Goal: Information Seeking & Learning: Stay updated

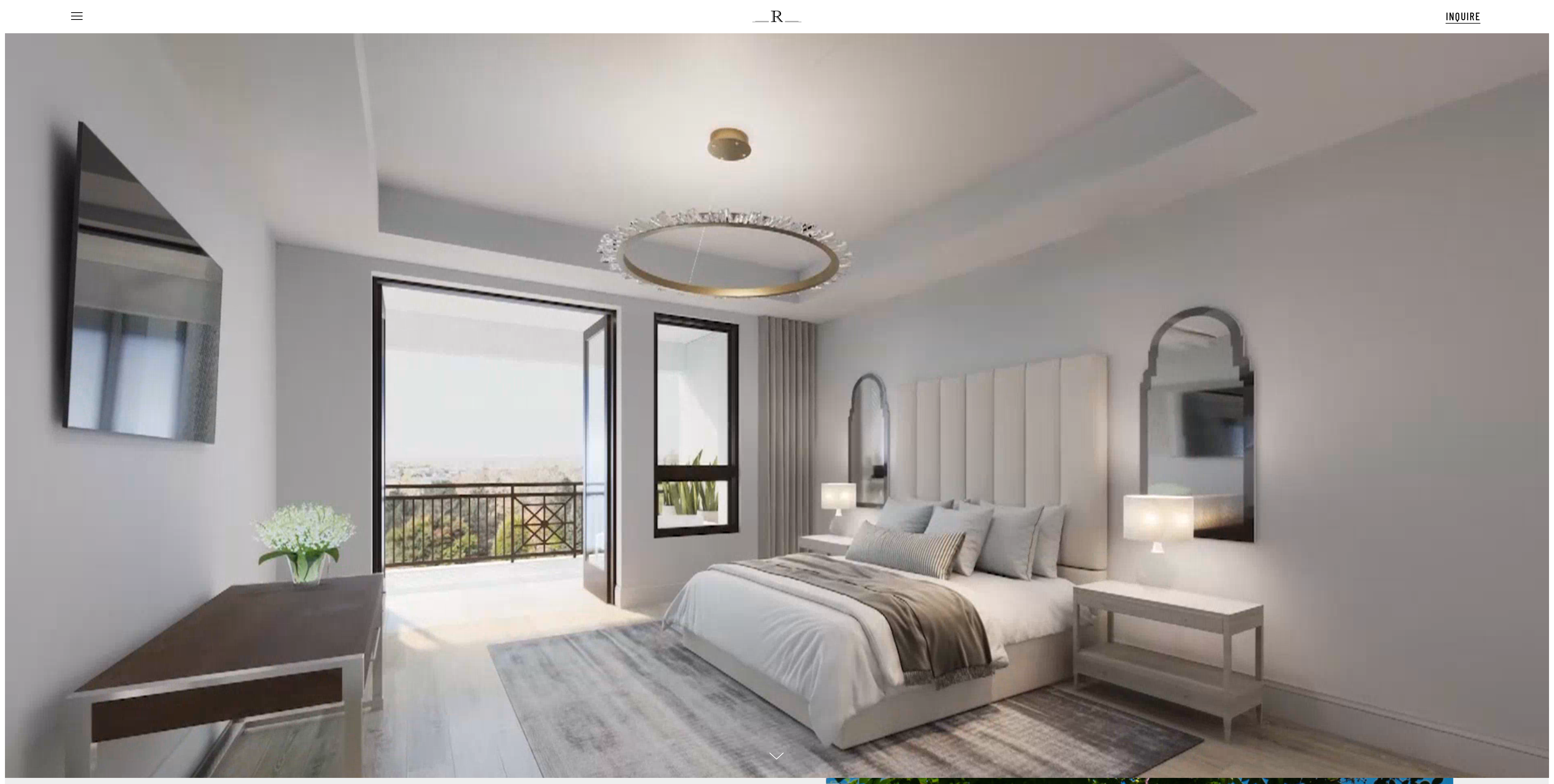
scroll to position [65, 0]
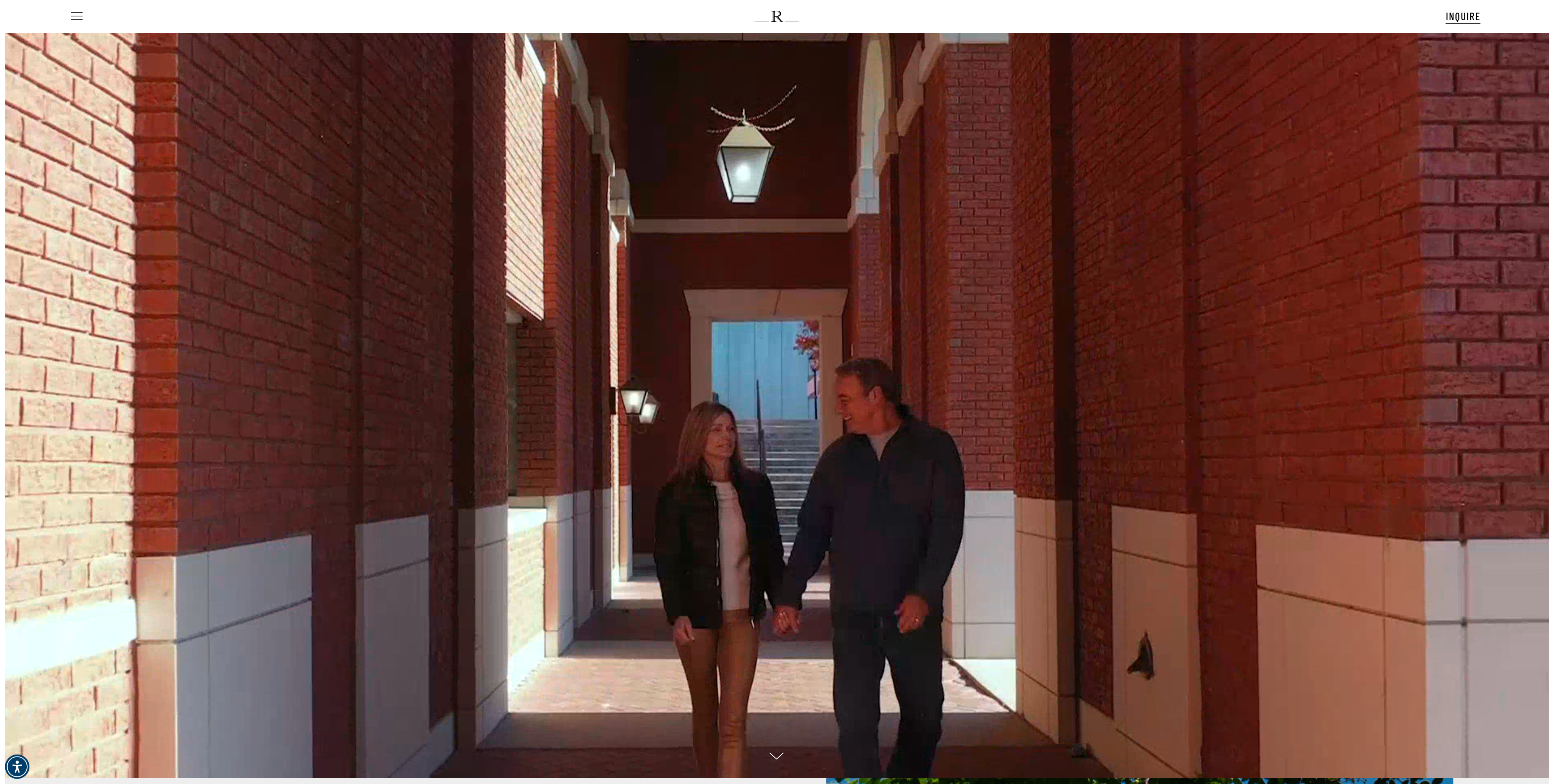
click at [81, 12] on span "Navigation Menu" at bounding box center [77, 16] width 11 height 8
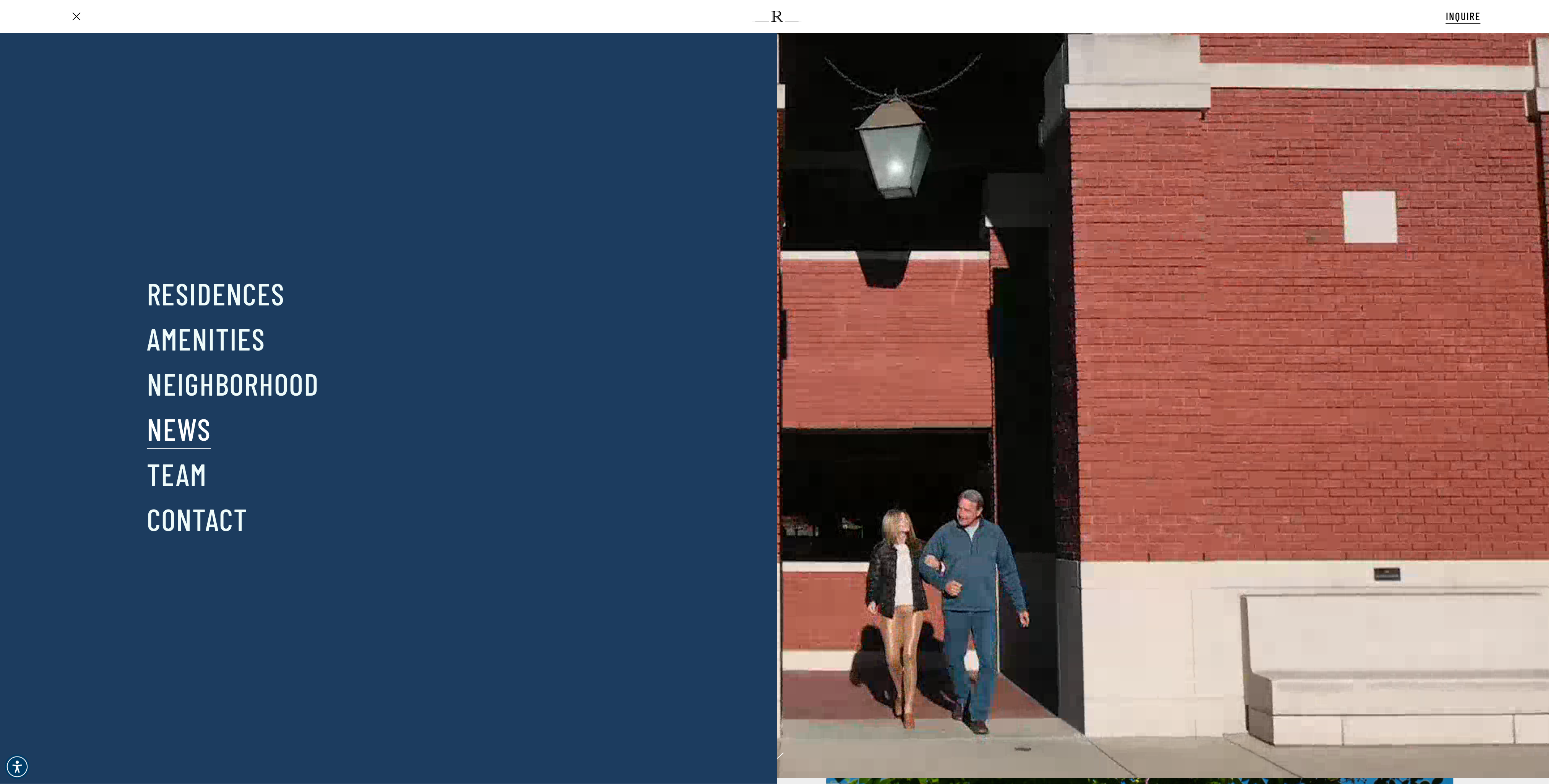
click at [189, 437] on link "News" at bounding box center [179, 428] width 64 height 40
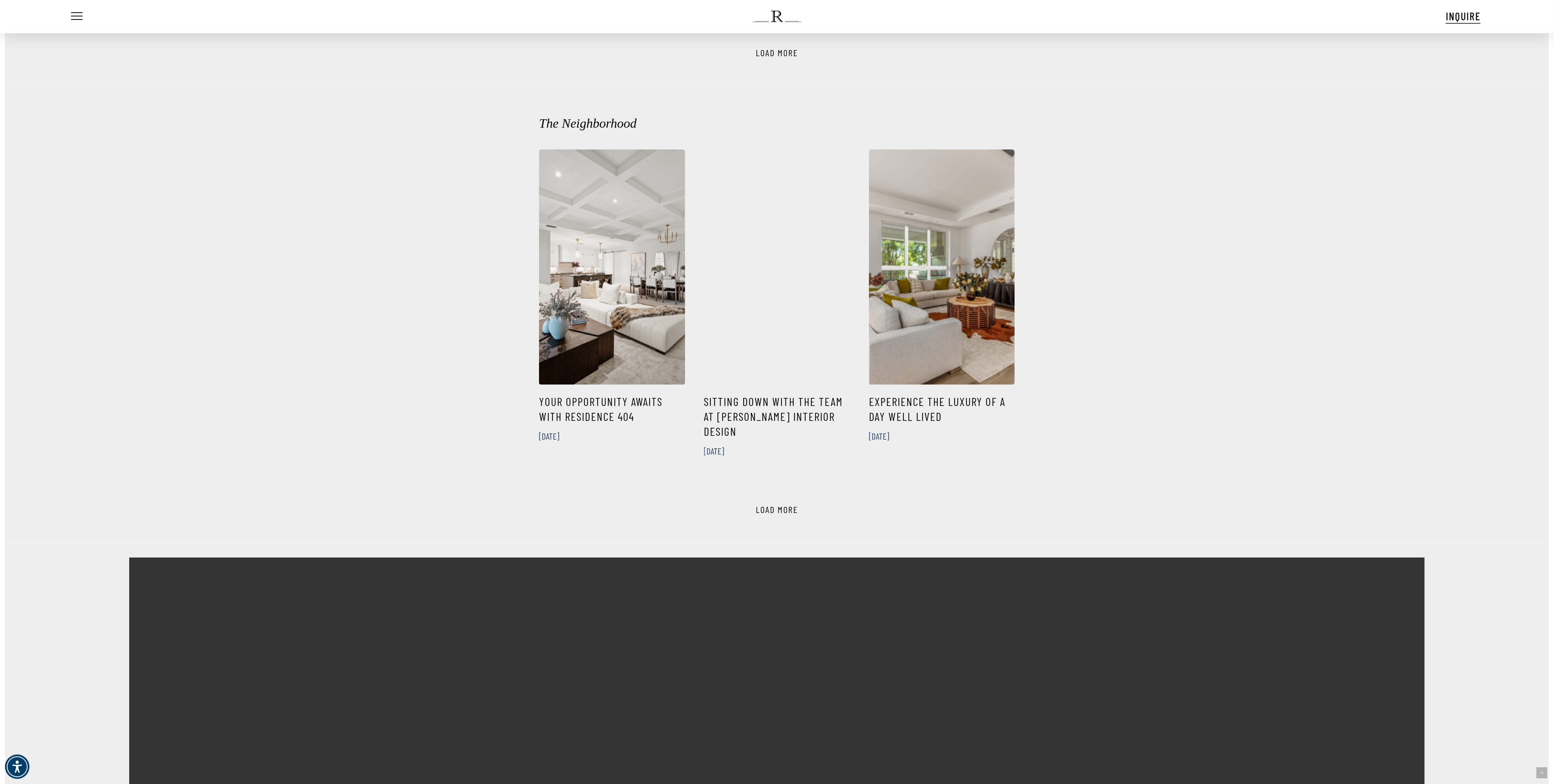
scroll to position [1300, 0]
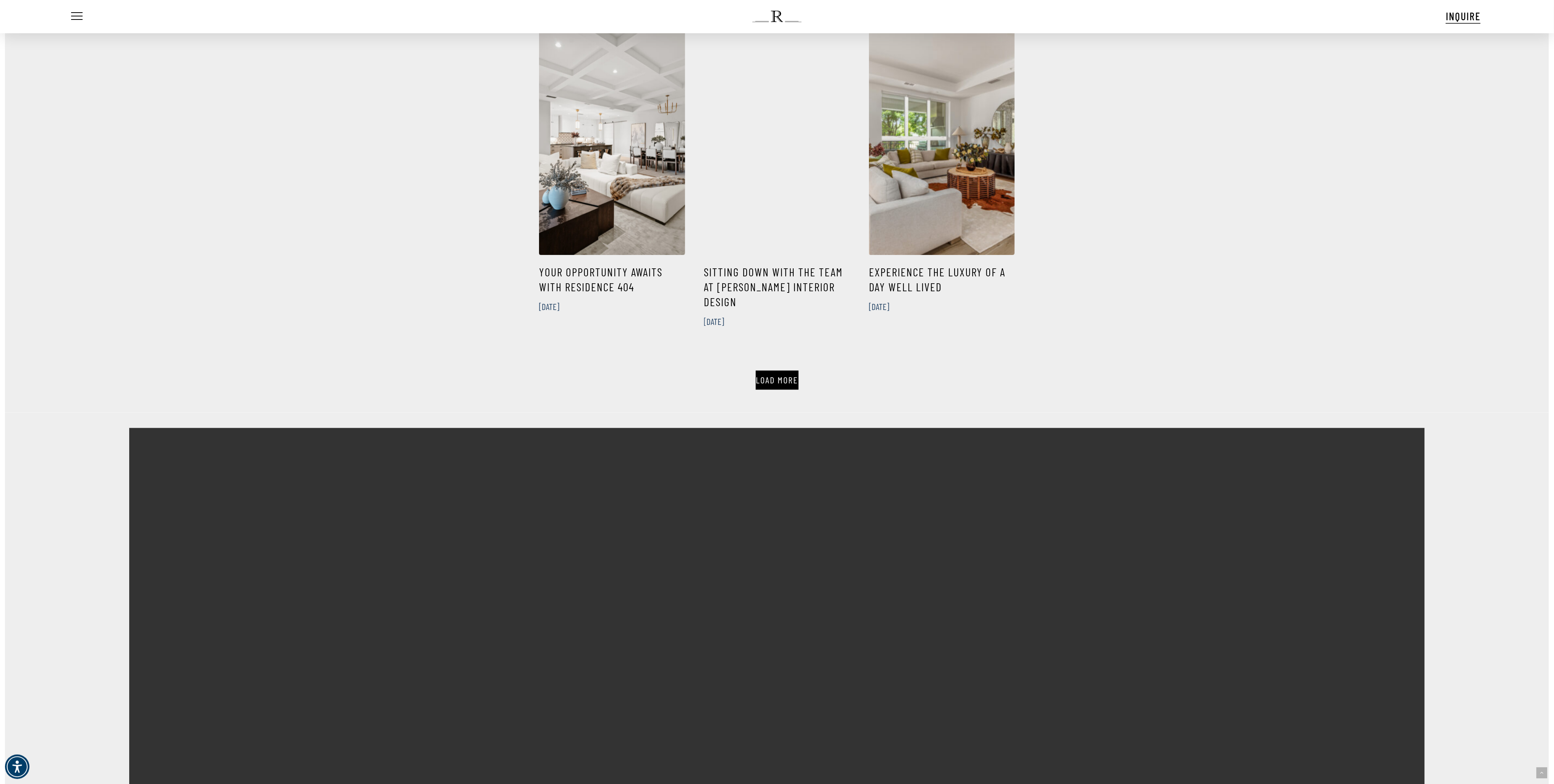
click at [762, 370] on link "Load More" at bounding box center [777, 379] width 43 height 19
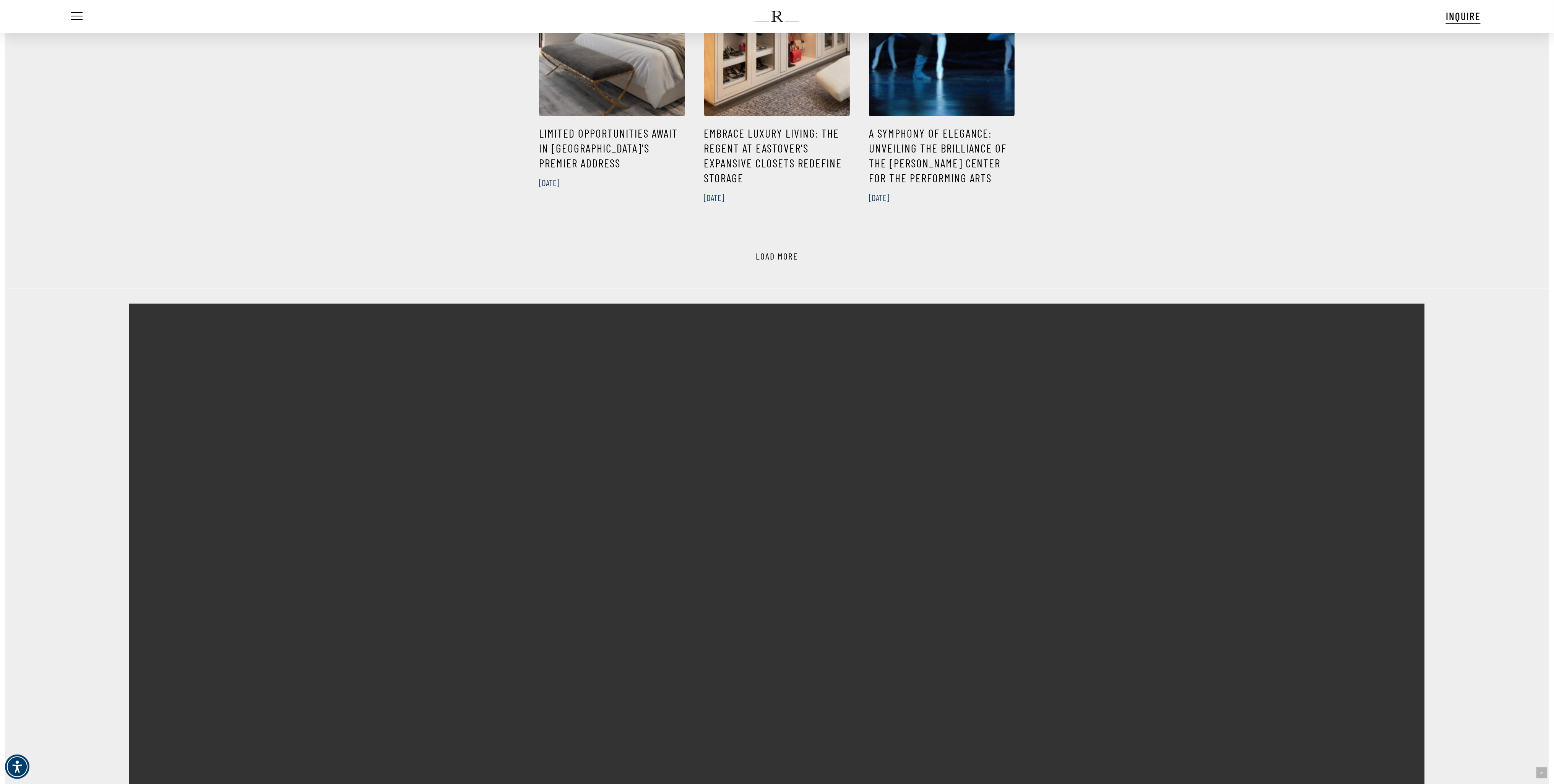
scroll to position [1681, 0]
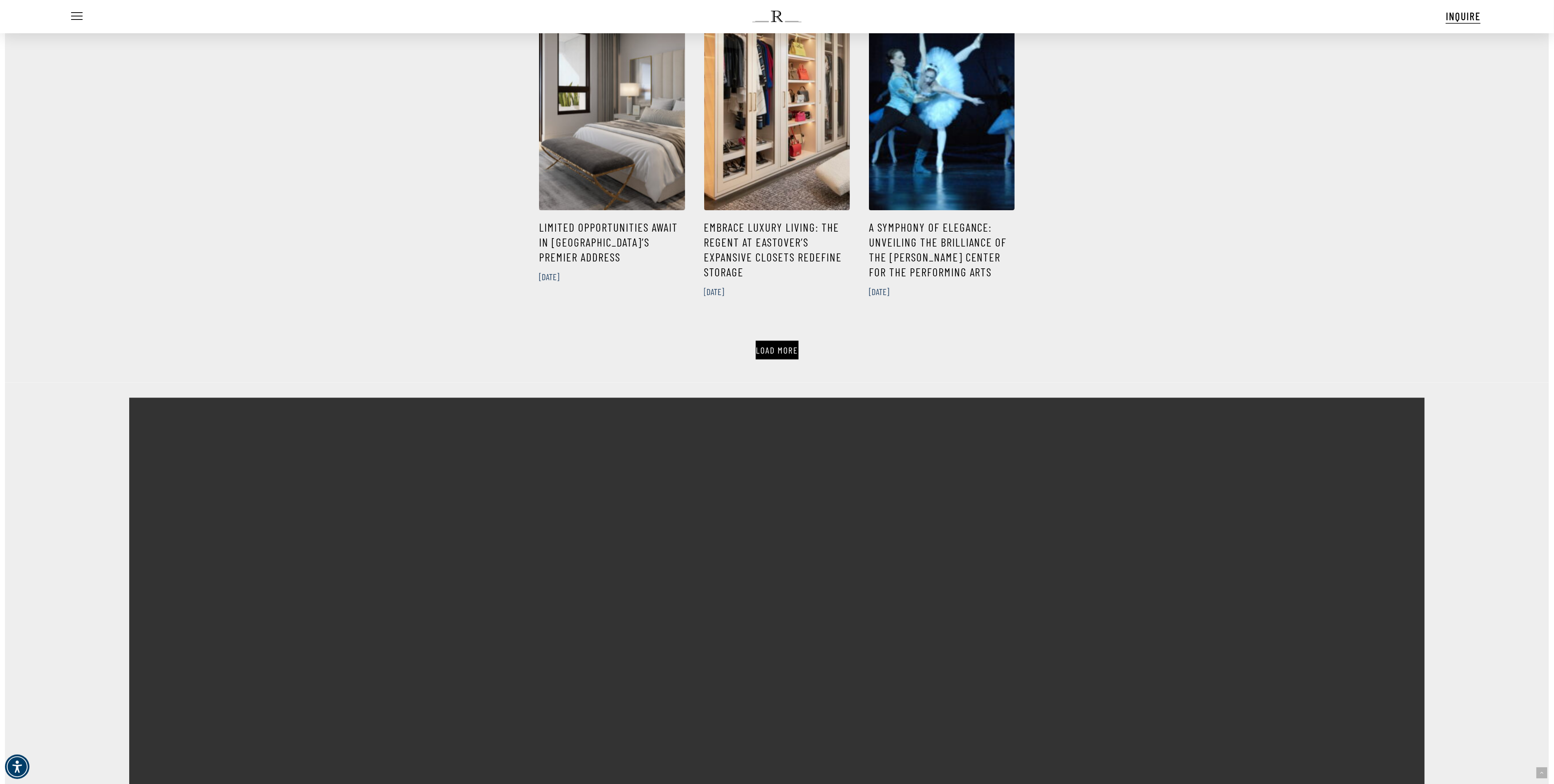
click at [780, 341] on link "Load More" at bounding box center [777, 350] width 43 height 19
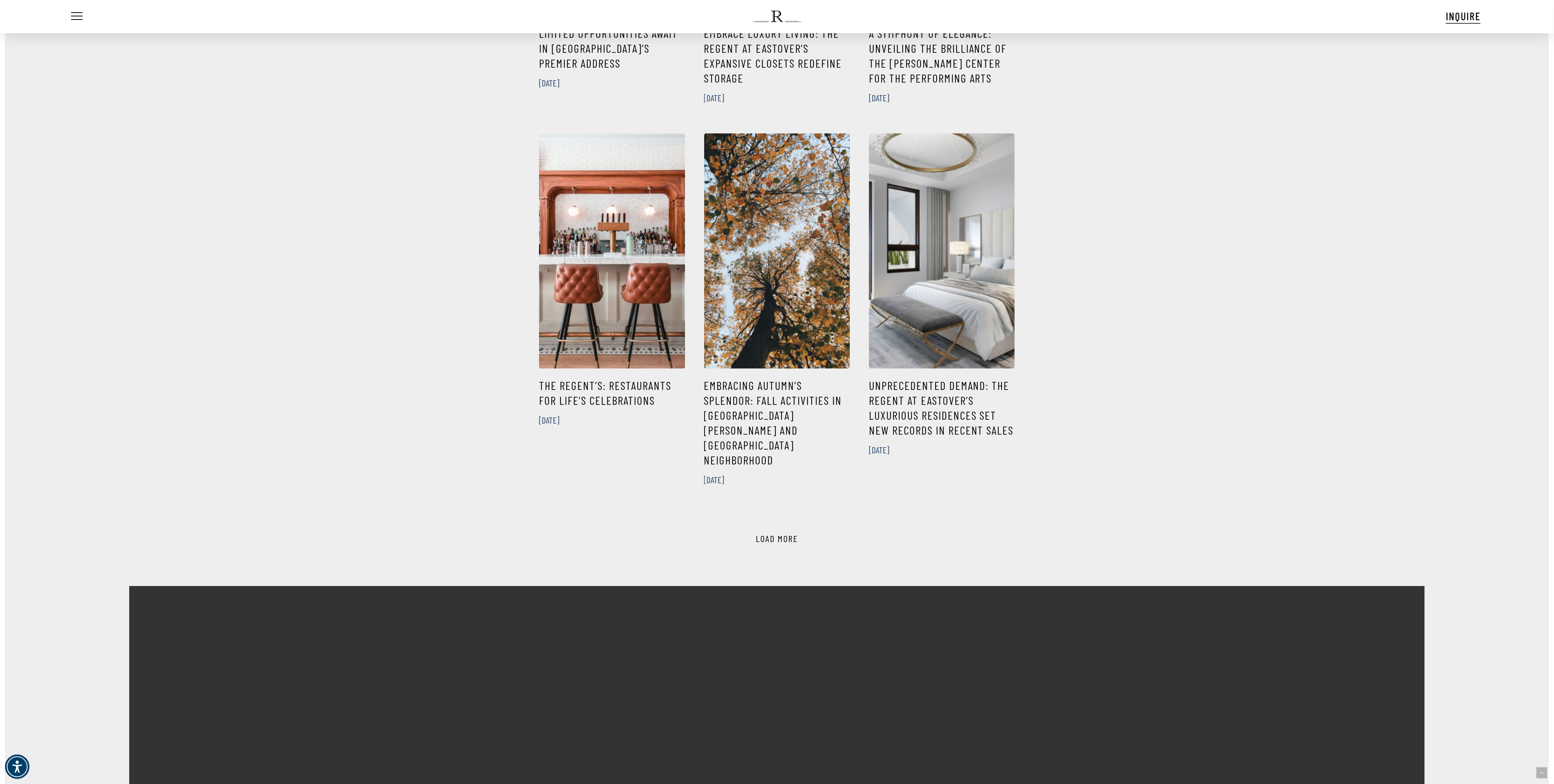
scroll to position [2064, 0]
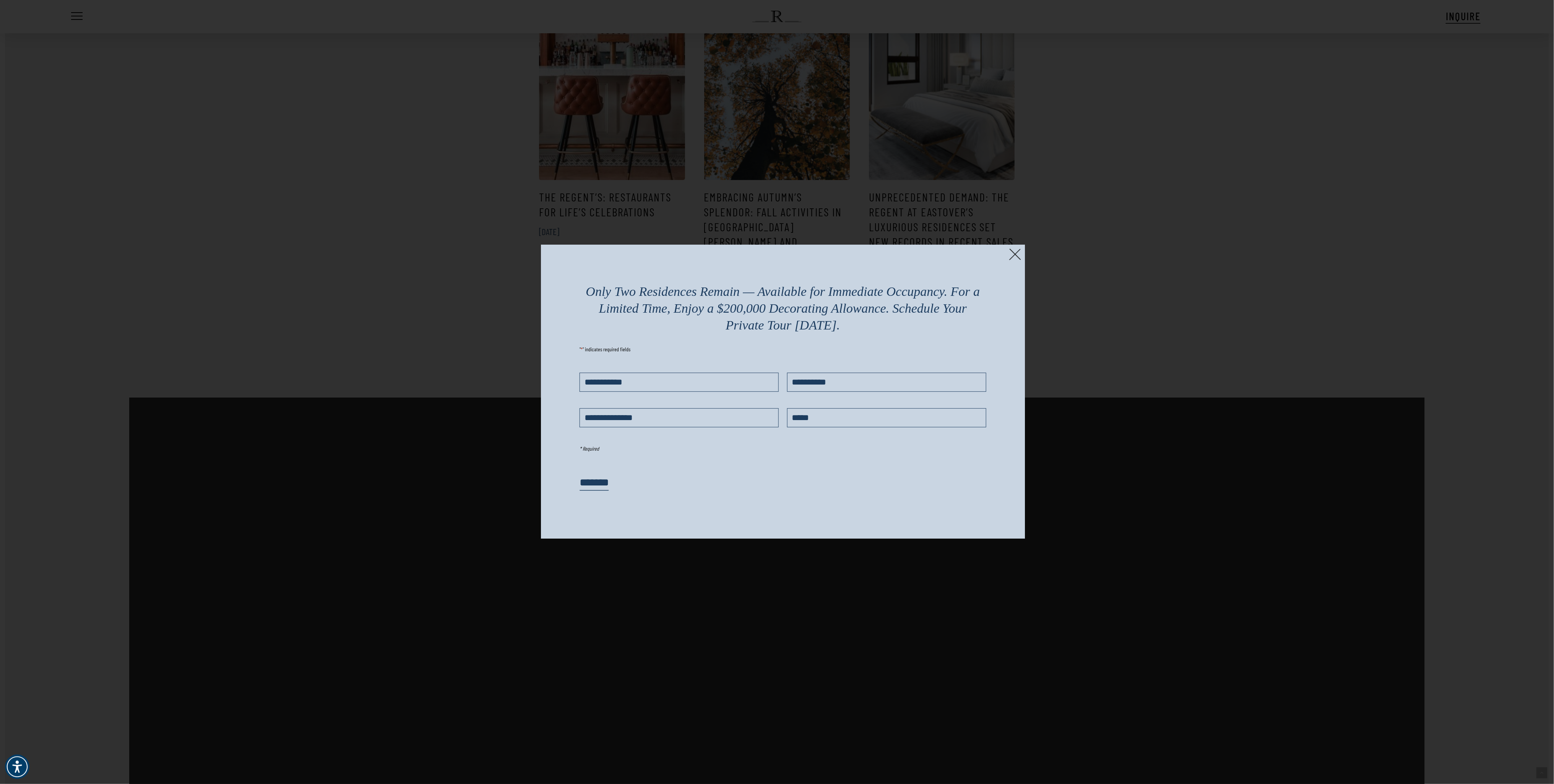
click at [1018, 253] on img at bounding box center [1015, 254] width 12 height 12
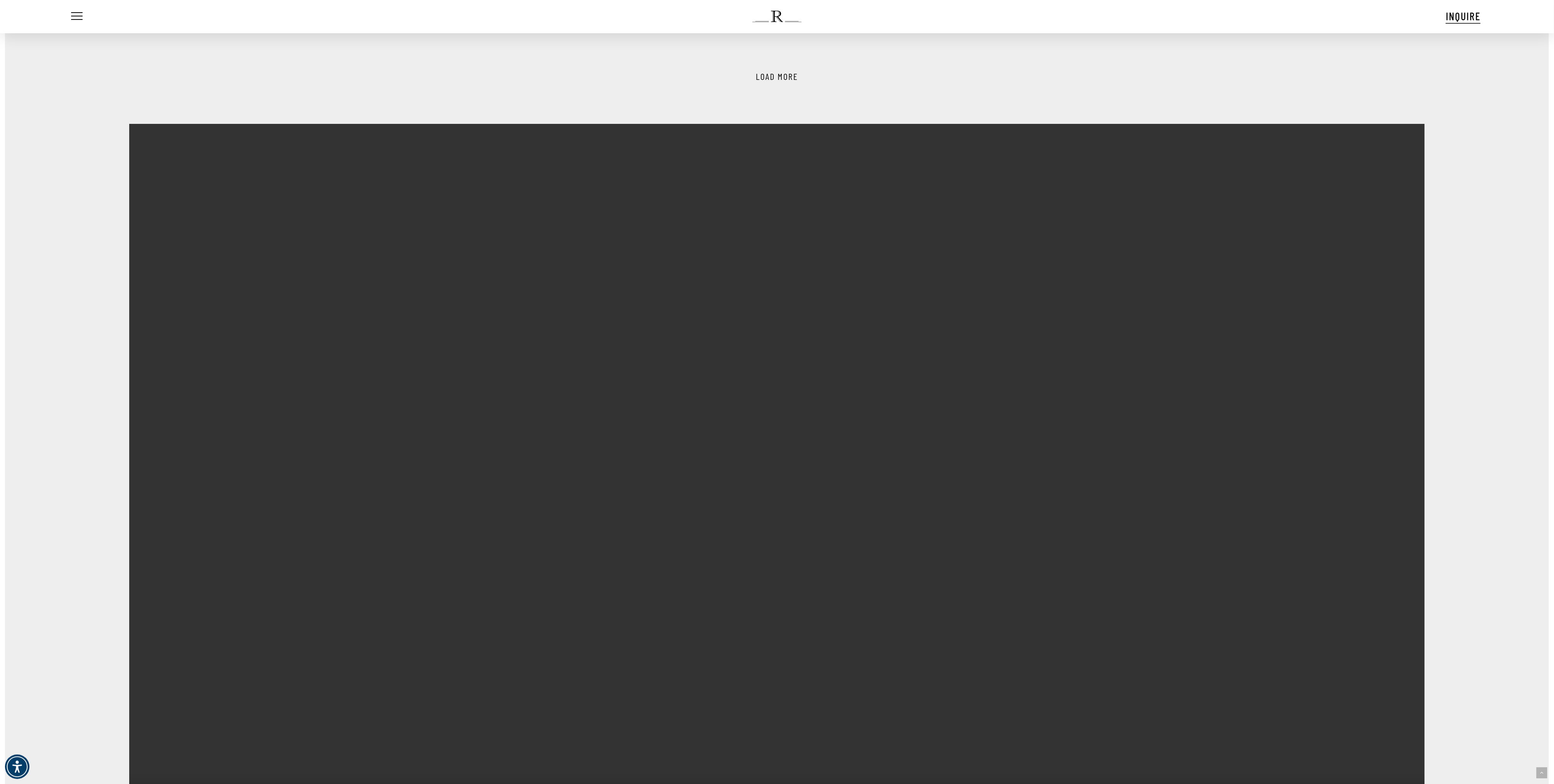
scroll to position [2446, 0]
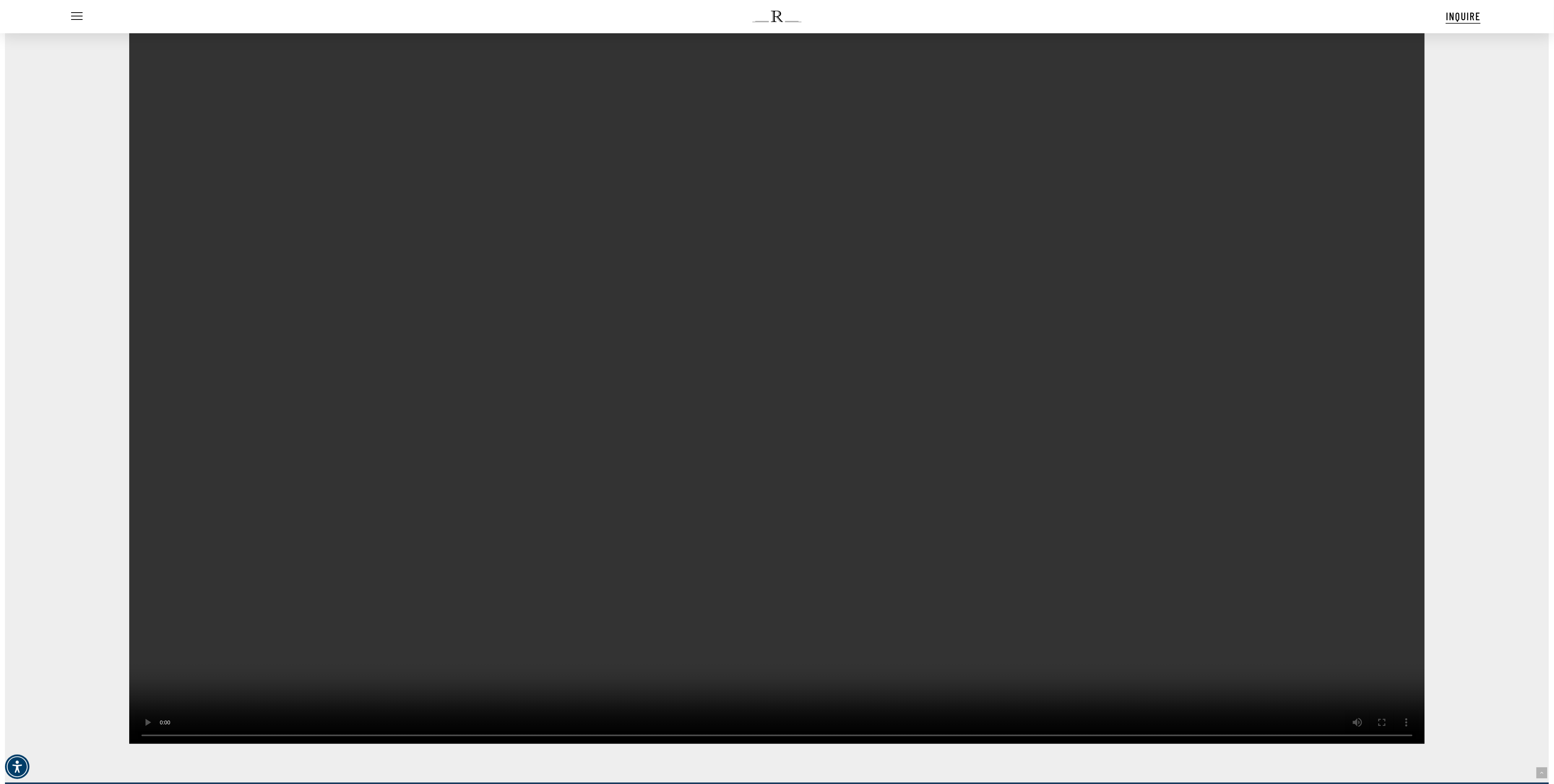
drag, startPoint x: 891, startPoint y: 485, endPoint x: 1353, endPoint y: 585, distance: 472.7
click at [1212, 488] on video at bounding box center [777, 379] width 1296 height 729
drag, startPoint x: 1170, startPoint y: 511, endPoint x: 1029, endPoint y: 387, distance: 187.8
click at [1027, 387] on video at bounding box center [777, 379] width 1296 height 729
click at [892, 296] on video at bounding box center [777, 379] width 1296 height 729
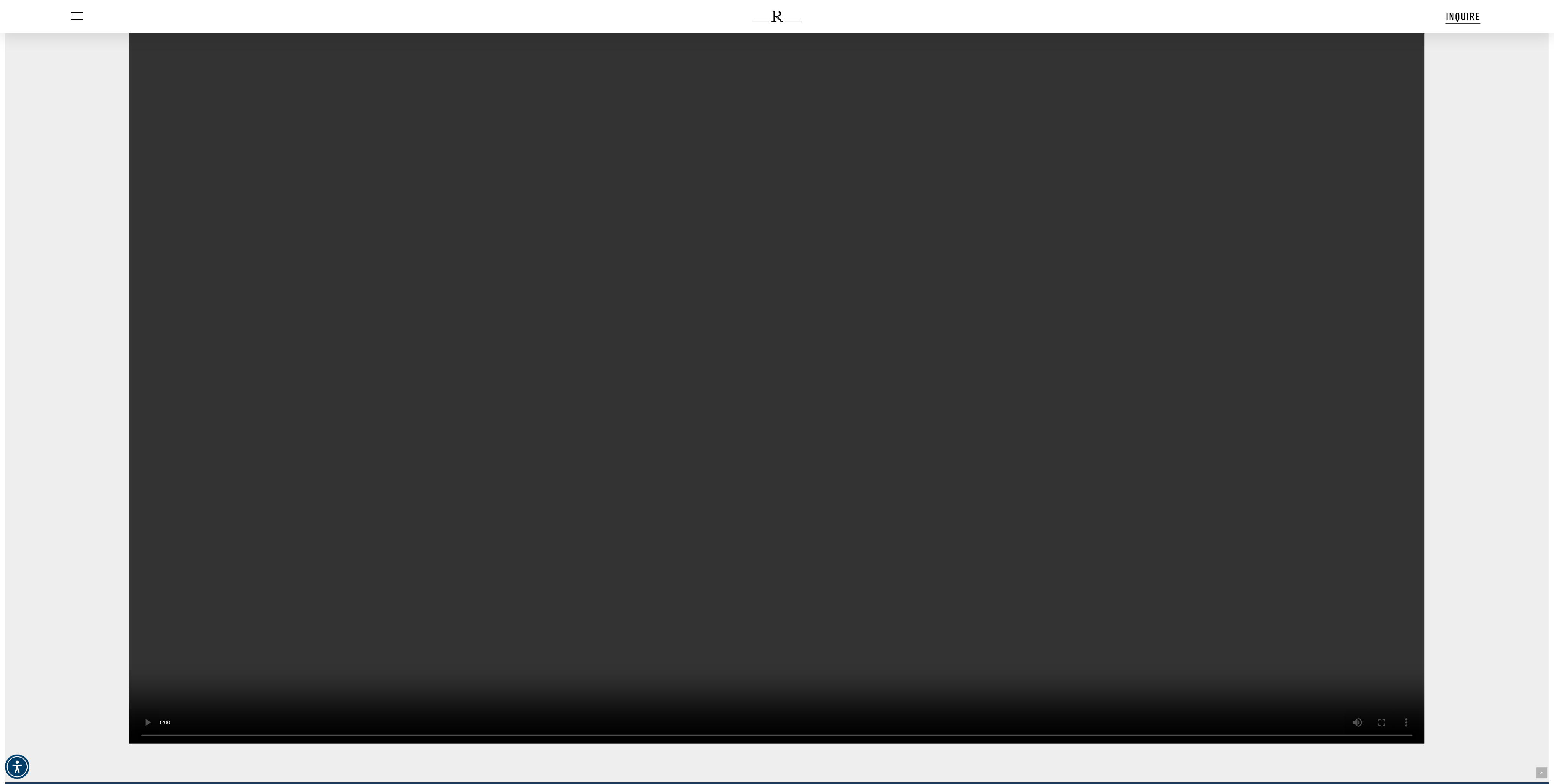
drag, startPoint x: 1012, startPoint y: 531, endPoint x: 401, endPoint y: 49, distance: 778.2
click at [769, 399] on video at bounding box center [777, 379] width 1296 height 729
